Goal: Find specific page/section: Find specific page/section

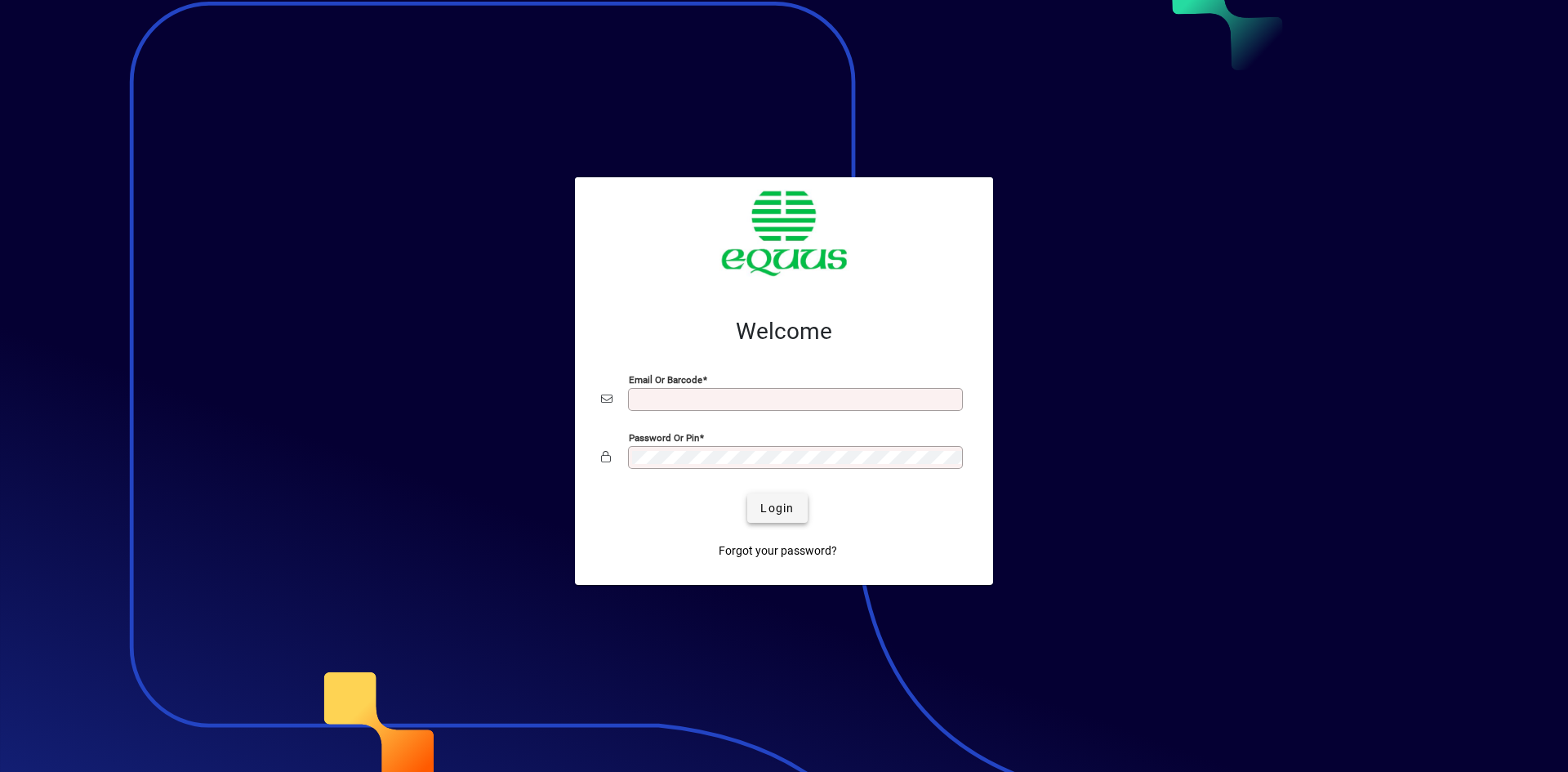
type input "**********"
click at [773, 507] on span "Login" at bounding box center [777, 509] width 34 height 17
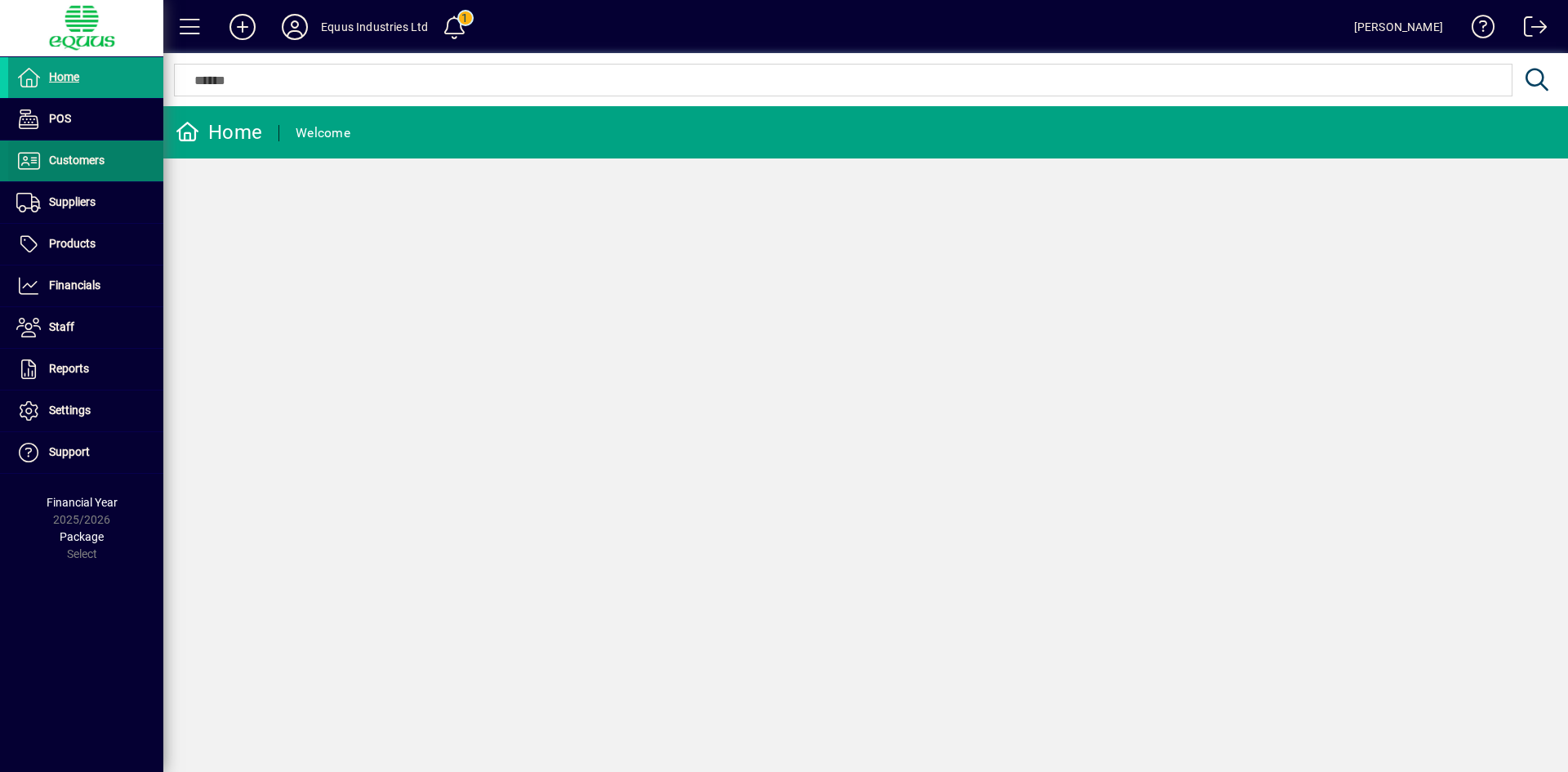
click at [101, 164] on span "Customers" at bounding box center [77, 160] width 56 height 13
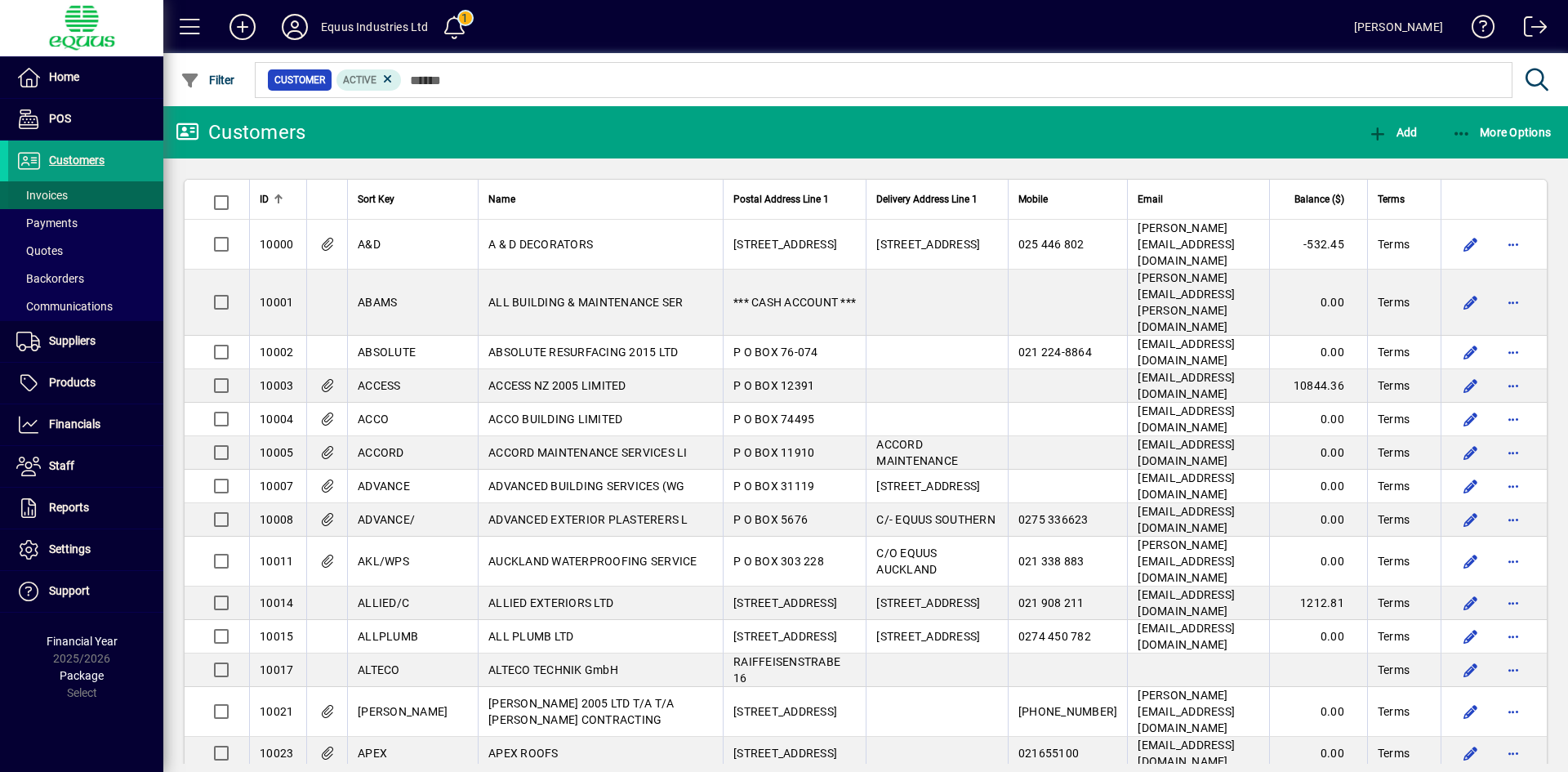
click at [59, 195] on span "Invoices" at bounding box center [42, 195] width 52 height 13
